Goal: Task Accomplishment & Management: Use online tool/utility

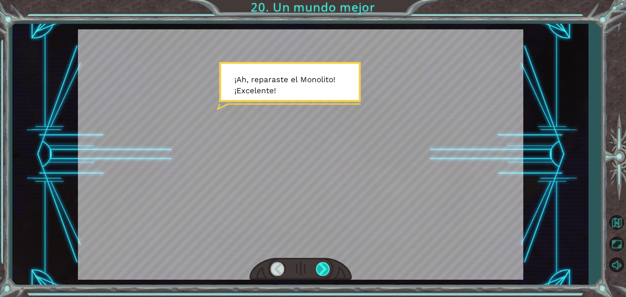
click at [320, 269] on div at bounding box center [323, 268] width 15 height 13
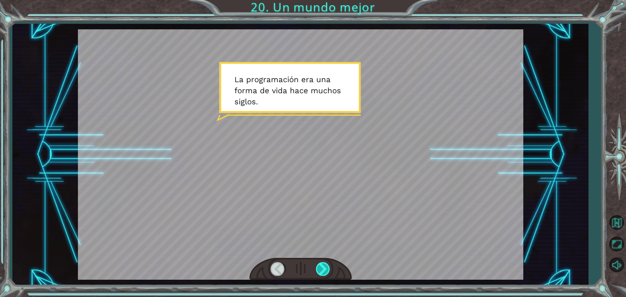
click at [320, 269] on div at bounding box center [323, 268] width 15 height 13
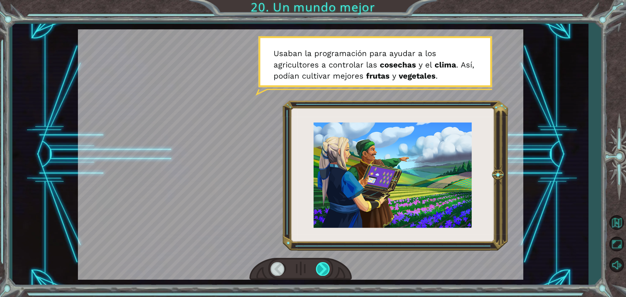
click at [320, 269] on div at bounding box center [323, 268] width 15 height 13
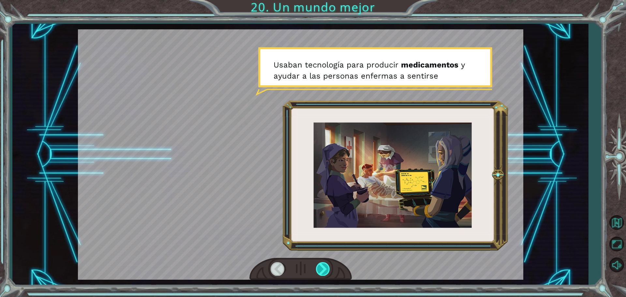
click at [320, 269] on div at bounding box center [323, 268] width 15 height 13
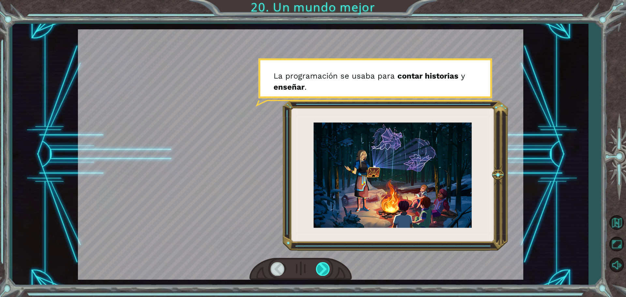
click at [320, 269] on div at bounding box center [323, 268] width 15 height 13
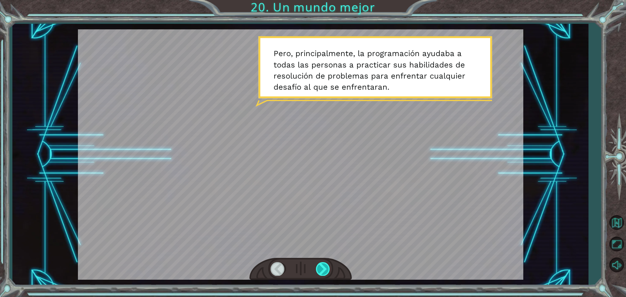
click at [320, 269] on div at bounding box center [323, 268] width 15 height 13
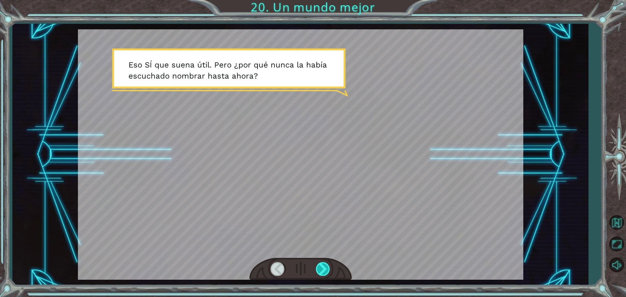
click at [320, 269] on div at bounding box center [323, 268] width 15 height 13
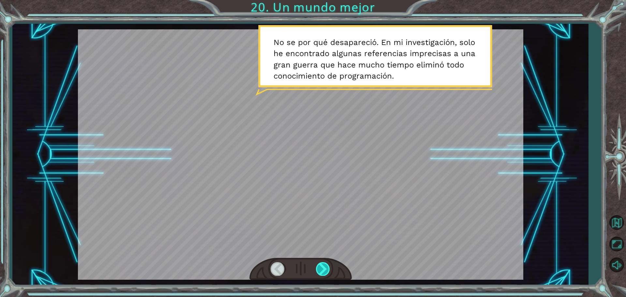
click at [320, 269] on div at bounding box center [323, 268] width 15 height 13
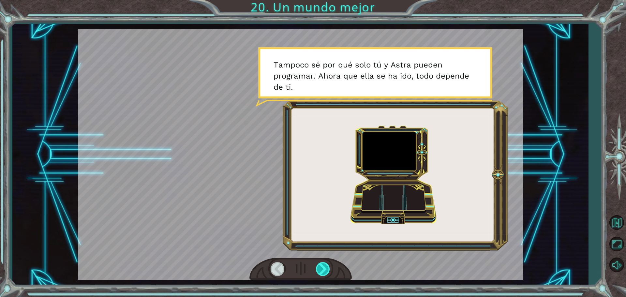
click at [320, 269] on div at bounding box center [323, 268] width 15 height 13
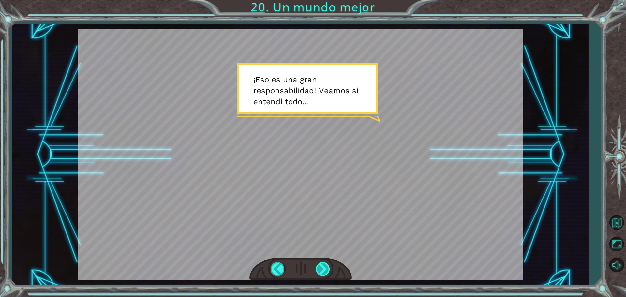
click at [327, 265] on div at bounding box center [323, 268] width 15 height 13
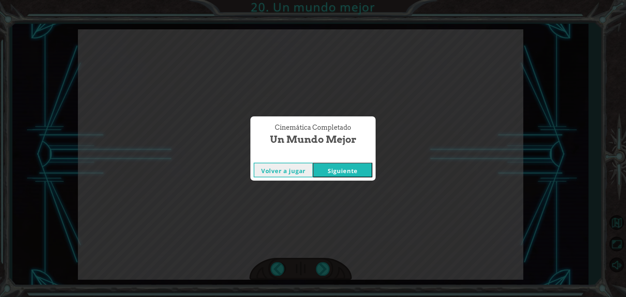
click at [351, 165] on button "Siguiente" at bounding box center [342, 170] width 59 height 15
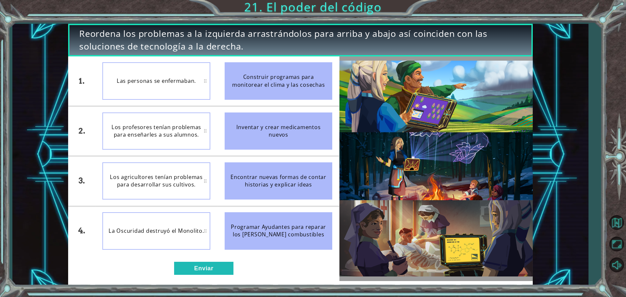
click at [156, 72] on div "Las personas se enfermaban." at bounding box center [156, 80] width 108 height 37
click at [205, 84] on div "Las personas se enfermaban." at bounding box center [156, 80] width 108 height 37
drag, startPoint x: 292, startPoint y: 139, endPoint x: 251, endPoint y: 117, distance: 46.4
click at [251, 117] on div "Inventar y crear medicamentos nuevos" at bounding box center [279, 131] width 108 height 37
click at [233, 127] on div "Inventar y crear medicamentos nuevos" at bounding box center [279, 131] width 108 height 37
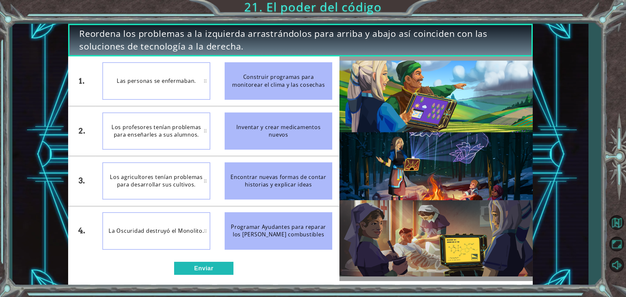
drag, startPoint x: 233, startPoint y: 127, endPoint x: 194, endPoint y: 79, distance: 61.5
click at [194, 79] on div "1. 2. 3. 4. Las personas se enfermaban. Los profesores tenían problemas para en…" at bounding box center [203, 155] width 271 height 199
drag, startPoint x: 253, startPoint y: 130, endPoint x: 251, endPoint y: 88, distance: 42.1
click at [251, 88] on ul "Construir programas para monitorear el clima y las cosechas Inventar y crear me…" at bounding box center [279, 155] width 122 height 199
drag, startPoint x: 240, startPoint y: 133, endPoint x: 184, endPoint y: 90, distance: 70.7
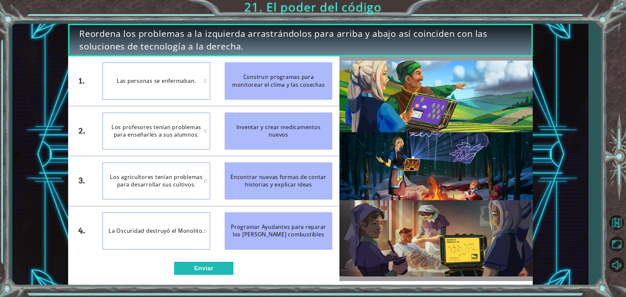
click at [212, 97] on div "1. 2. 3. 4. Las personas se enfermaban. Los profesores tenían problemas para en…" at bounding box center [203, 155] width 271 height 199
drag, startPoint x: 254, startPoint y: 87, endPoint x: 210, endPoint y: 135, distance: 64.4
click at [211, 135] on div "1. 2. 3. 4. Las personas se enfermaban. Los profesores tenían problemas para en…" at bounding box center [203, 155] width 271 height 199
drag, startPoint x: 255, startPoint y: 124, endPoint x: 245, endPoint y: 104, distance: 21.7
click at [262, 71] on ul "Construir programas para monitorear el clima y las cosechas Inventar y crear me…" at bounding box center [279, 155] width 122 height 199
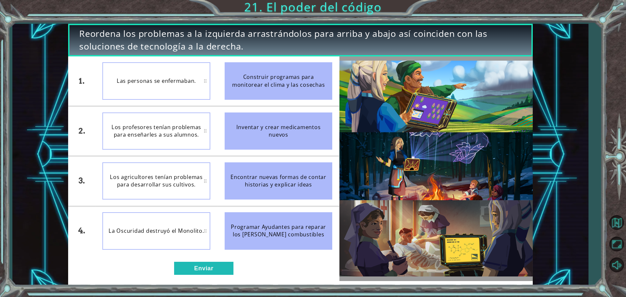
drag, startPoint x: 238, startPoint y: 126, endPoint x: 250, endPoint y: 81, distance: 47.1
click at [250, 81] on ul "Construir programas para monitorear el clima y las cosechas Inventar y crear me…" at bounding box center [279, 155] width 122 height 199
click at [250, 81] on div "Construir programas para monitorear el clima y las cosechas" at bounding box center [279, 80] width 108 height 37
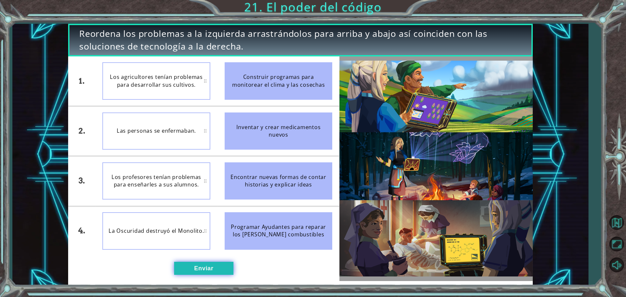
click at [187, 270] on button "Enviar" at bounding box center [203, 268] width 59 height 13
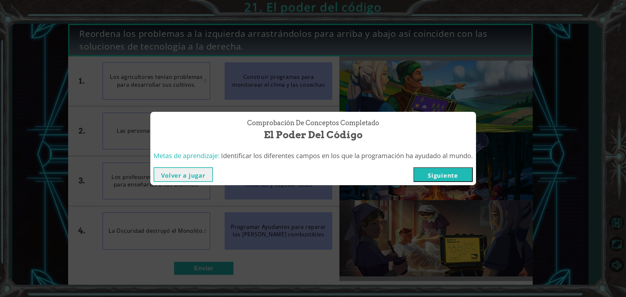
click at [439, 177] on button "Siguiente" at bounding box center [443, 174] width 59 height 15
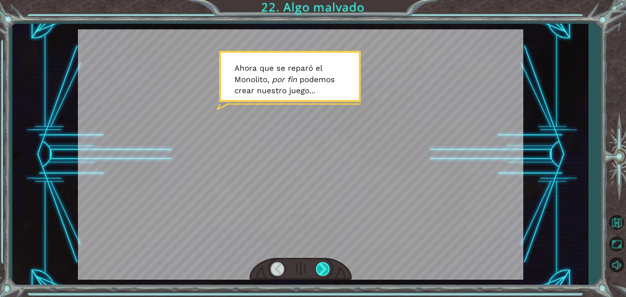
click at [328, 269] on div at bounding box center [323, 268] width 15 height 13
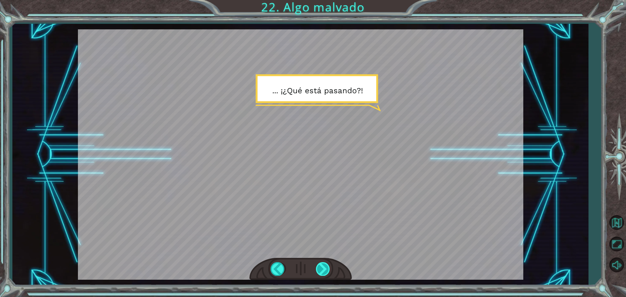
click at [328, 269] on div at bounding box center [323, 268] width 15 height 13
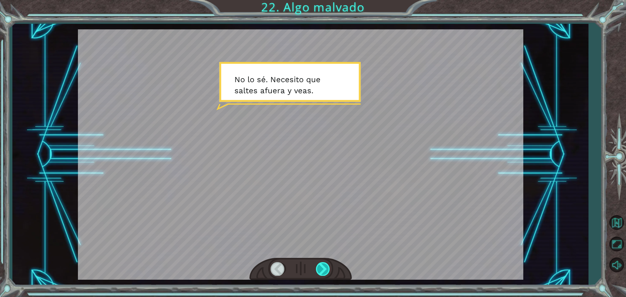
click at [328, 269] on div at bounding box center [323, 268] width 15 height 13
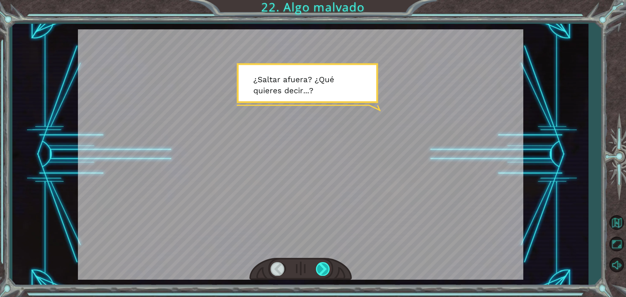
click at [326, 268] on div at bounding box center [323, 268] width 15 height 13
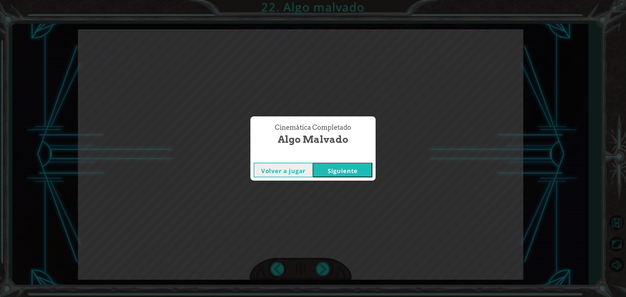
click at [345, 168] on button "Siguiente" at bounding box center [342, 170] width 59 height 15
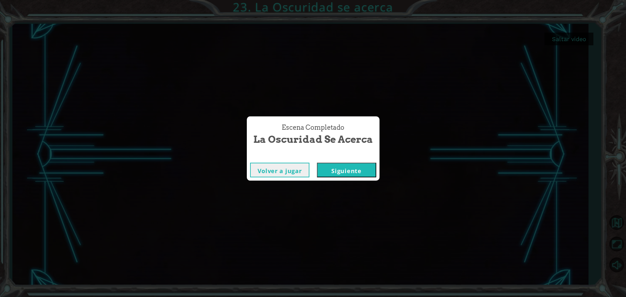
click at [328, 171] on button "Siguiente" at bounding box center [346, 170] width 59 height 15
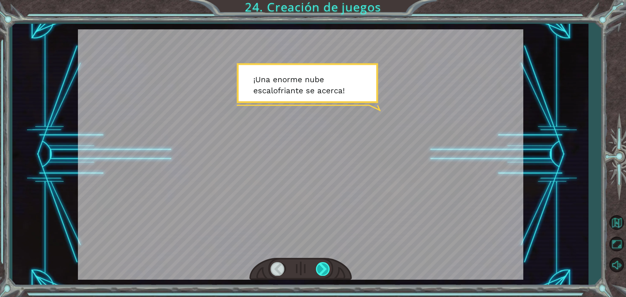
click at [325, 273] on div at bounding box center [323, 268] width 15 height 13
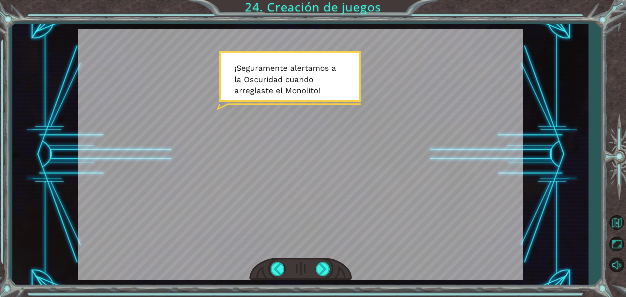
click at [326, 259] on div at bounding box center [301, 269] width 102 height 23
click at [325, 268] on div at bounding box center [323, 268] width 15 height 13
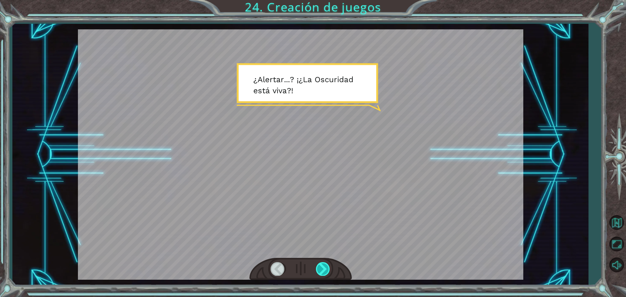
click at [318, 275] on div at bounding box center [323, 268] width 15 height 13
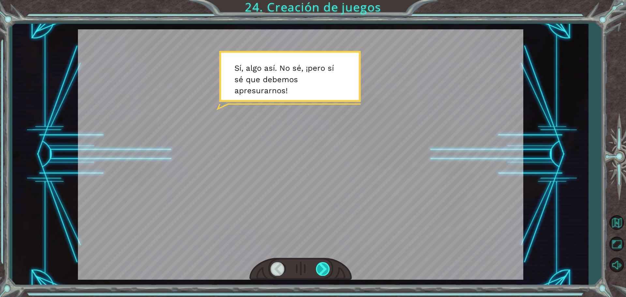
click at [324, 267] on div at bounding box center [323, 268] width 15 height 13
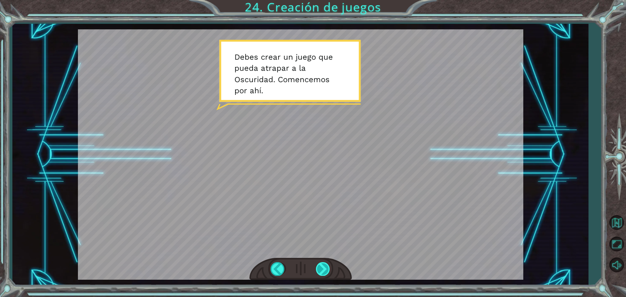
click at [320, 268] on div at bounding box center [323, 268] width 15 height 13
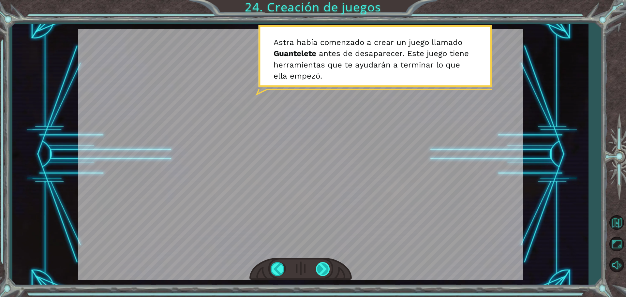
click at [320, 268] on div at bounding box center [323, 268] width 15 height 13
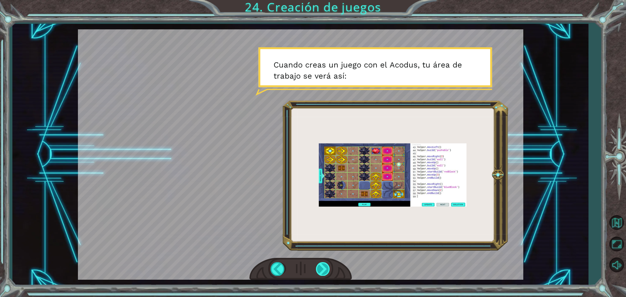
click at [324, 267] on div at bounding box center [323, 268] width 15 height 13
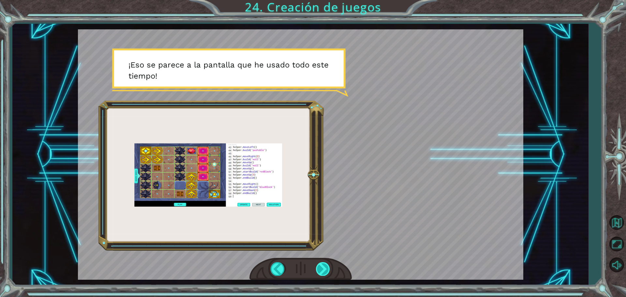
click at [324, 265] on div at bounding box center [323, 268] width 15 height 13
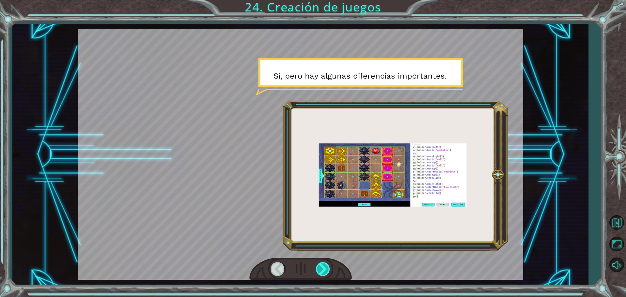
drag, startPoint x: 318, startPoint y: 263, endPoint x: 327, endPoint y: 271, distance: 11.6
click at [327, 271] on div at bounding box center [323, 268] width 15 height 13
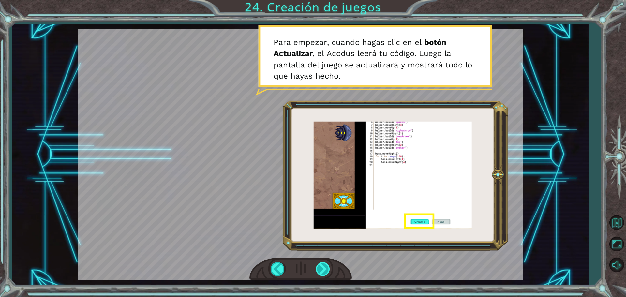
click at [323, 271] on div at bounding box center [323, 268] width 15 height 13
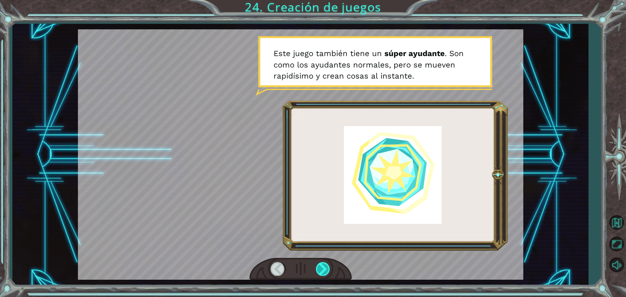
click at [324, 271] on div at bounding box center [323, 268] width 15 height 13
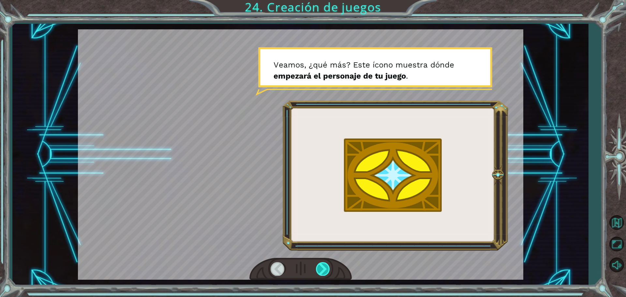
click at [328, 270] on div at bounding box center [323, 268] width 15 height 13
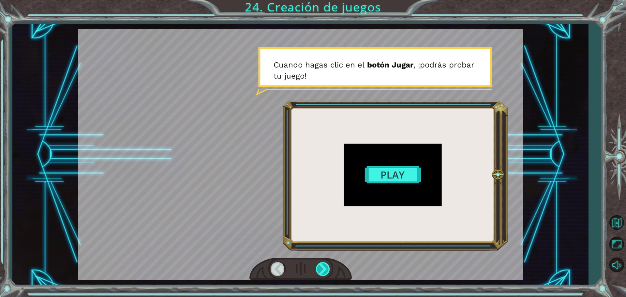
click at [327, 267] on div at bounding box center [323, 268] width 15 height 13
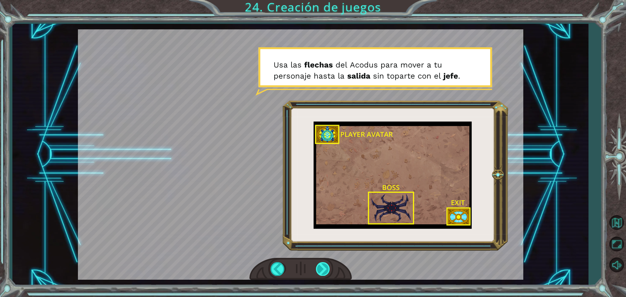
click at [328, 270] on div at bounding box center [323, 268] width 15 height 13
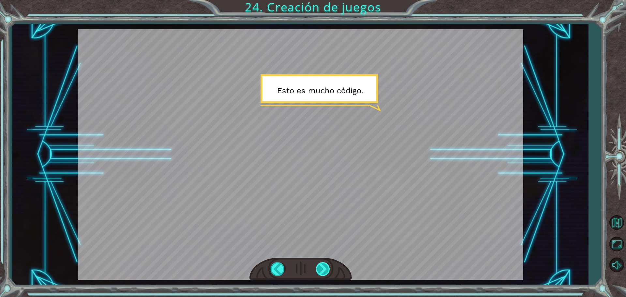
click at [328, 270] on div at bounding box center [323, 268] width 15 height 13
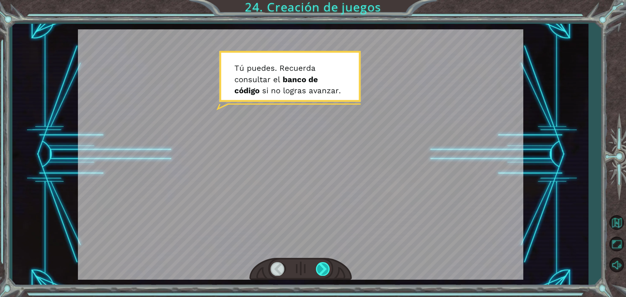
click at [328, 270] on div at bounding box center [323, 268] width 15 height 13
click at [325, 267] on div at bounding box center [323, 268] width 15 height 13
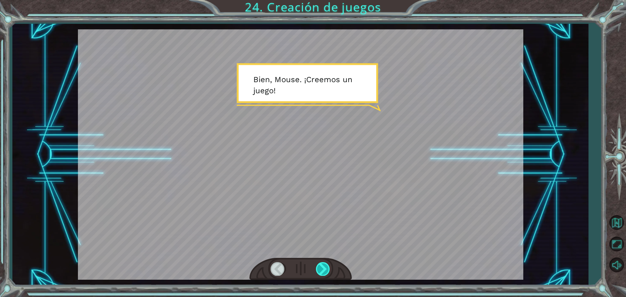
click at [323, 264] on div at bounding box center [323, 268] width 15 height 13
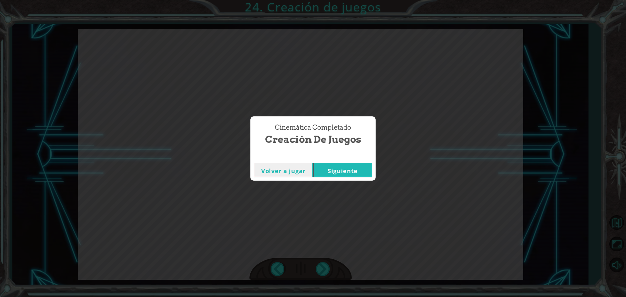
click at [345, 170] on button "Siguiente" at bounding box center [342, 170] width 59 height 15
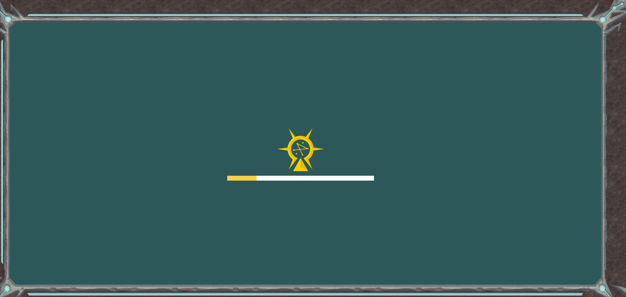
click at [310, 91] on div "Goals Error cargando del servidor Deberás unirte a un curso para jugar a este n…" at bounding box center [313, 148] width 626 height 297
drag, startPoint x: 315, startPoint y: 192, endPoint x: 270, endPoint y: 170, distance: 50.2
click at [270, 170] on div at bounding box center [300, 155] width 147 height 52
click at [326, 142] on div at bounding box center [300, 155] width 147 height 52
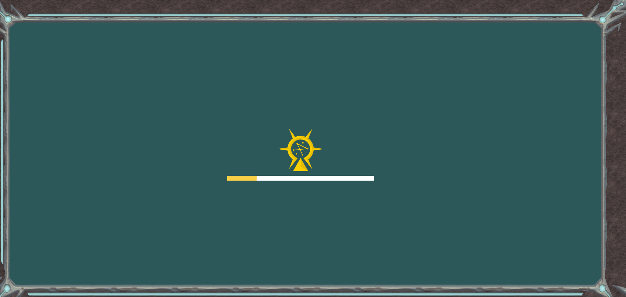
click at [324, 167] on img at bounding box center [300, 150] width 47 height 43
click at [325, 169] on div at bounding box center [300, 155] width 147 height 52
click at [325, 170] on div at bounding box center [300, 155] width 147 height 52
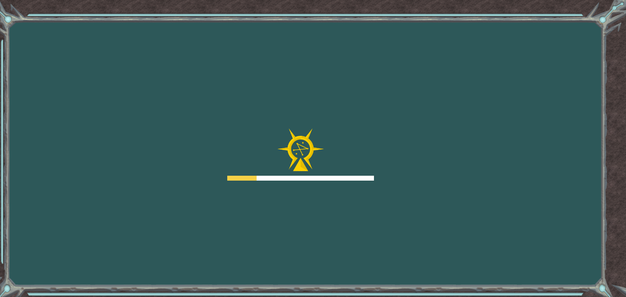
click at [325, 170] on div at bounding box center [300, 155] width 147 height 52
drag, startPoint x: 325, startPoint y: 170, endPoint x: 331, endPoint y: 172, distance: 6.6
click at [331, 172] on div at bounding box center [300, 155] width 147 height 52
click at [366, 221] on div "Goals Error cargando del servidor Deberás unirte a un curso para jugar a este n…" at bounding box center [313, 148] width 626 height 297
click at [380, 120] on div "Goals Error cargando del servidor Deberás unirte a un curso para jugar a este n…" at bounding box center [313, 148] width 626 height 297
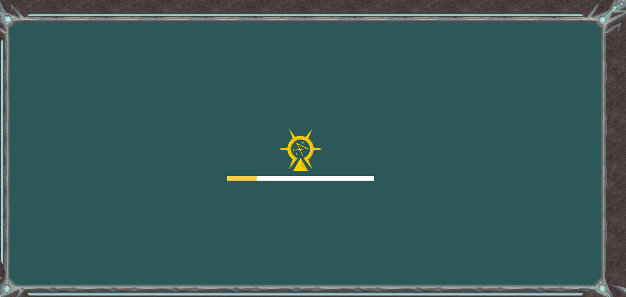
click at [390, 147] on div "Goals Error cargando del servidor Deberás unirte a un curso para jugar a este n…" at bounding box center [313, 148] width 626 height 297
click at [391, 155] on div "Goals Error cargando del servidor Deberás unirte a un curso para jugar a este n…" at bounding box center [313, 148] width 626 height 297
drag, startPoint x: 367, startPoint y: 245, endPoint x: 371, endPoint y: 242, distance: 4.7
drag, startPoint x: 253, startPoint y: 155, endPoint x: 249, endPoint y: 157, distance: 4.8
click at [252, 156] on div at bounding box center [300, 155] width 147 height 52
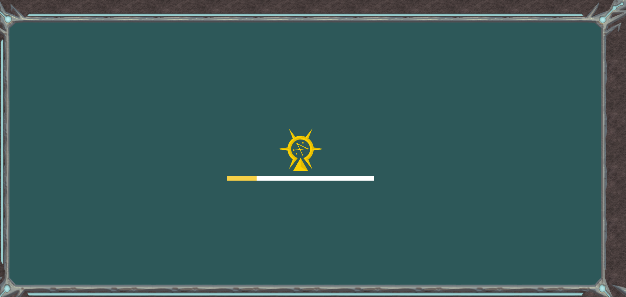
drag, startPoint x: 235, startPoint y: 164, endPoint x: 227, endPoint y: 162, distance: 7.4
drag, startPoint x: 227, startPoint y: 162, endPoint x: 194, endPoint y: 170, distance: 34.1
click at [194, 170] on div "Objetivos Error al cargar el servidor Deberás unirte a un curso para jugar a es…" at bounding box center [313, 148] width 626 height 297
drag, startPoint x: 153, startPoint y: 176, endPoint x: 149, endPoint y: 178, distance: 5.0
drag, startPoint x: 149, startPoint y: 178, endPoint x: 132, endPoint y: 193, distance: 22.4
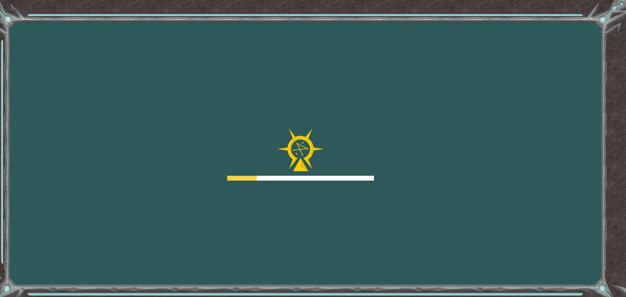
click at [135, 195] on div "Objetivos Error al cargar el servidor Deberás unirte a un curso para jugar a es…" at bounding box center [313, 148] width 626 height 297
click at [213, 46] on div "Objetivos Error al cargar el servidor Deberás unirte a un curso para jugar a es…" at bounding box center [313, 148] width 626 height 297
